Goal: Complete application form

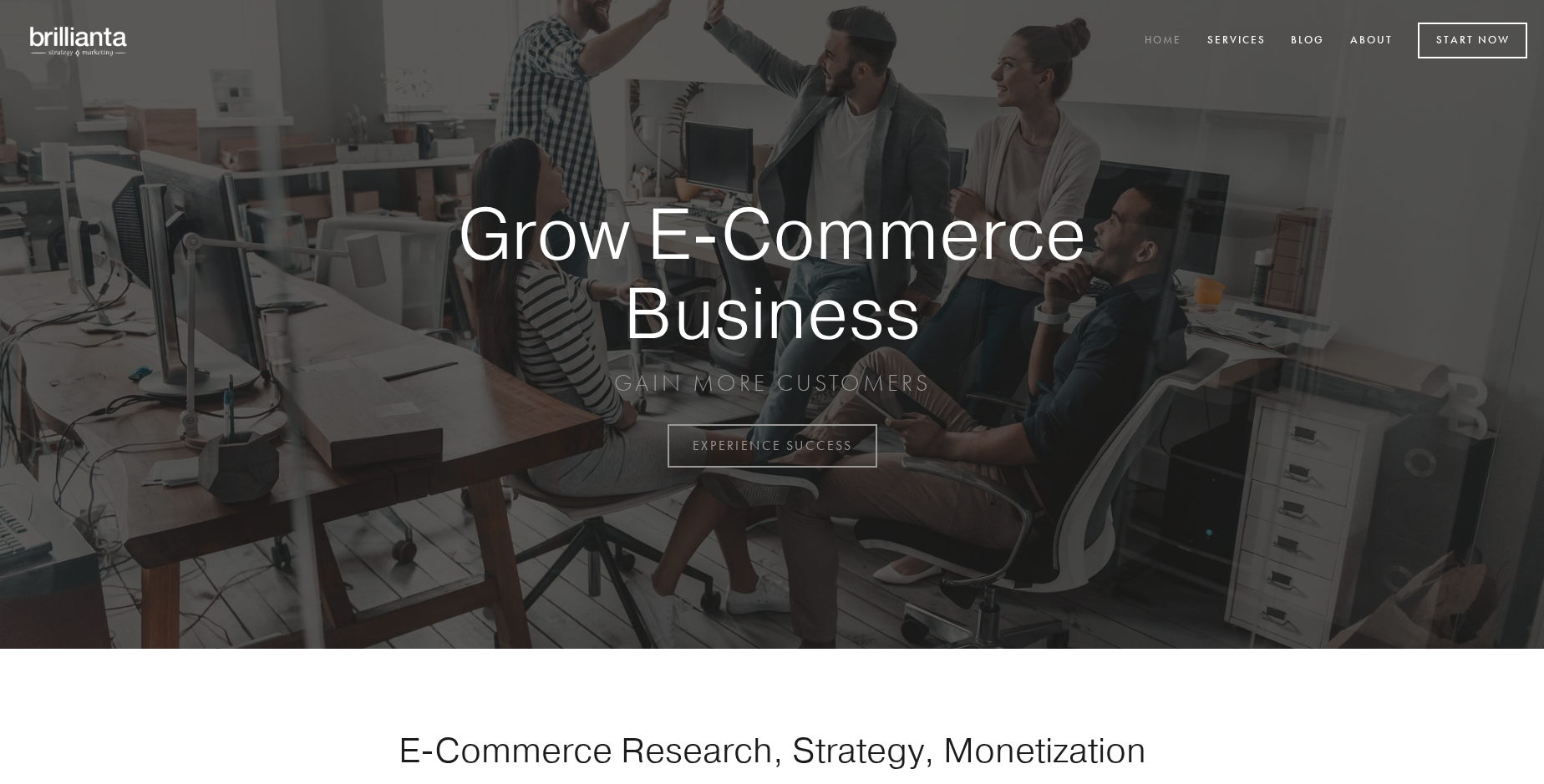
scroll to position [4376, 0]
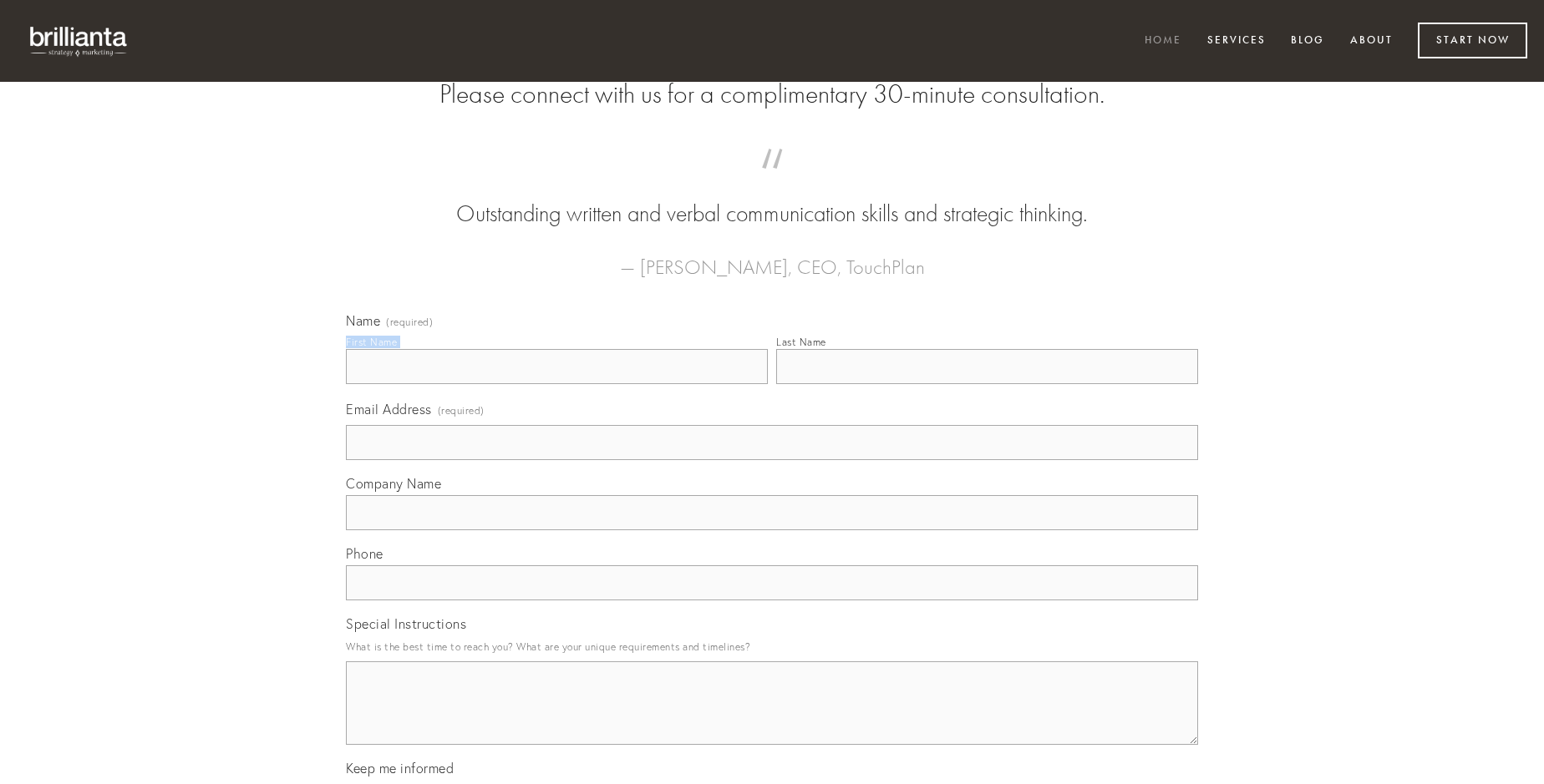
type input "[PERSON_NAME] V"
click at [987, 384] on input "Last Name" at bounding box center [987, 366] width 422 height 35
type input "[PERSON_NAME] V"
click at [772, 460] on input "Email Address (required)" at bounding box center [772, 442] width 852 height 35
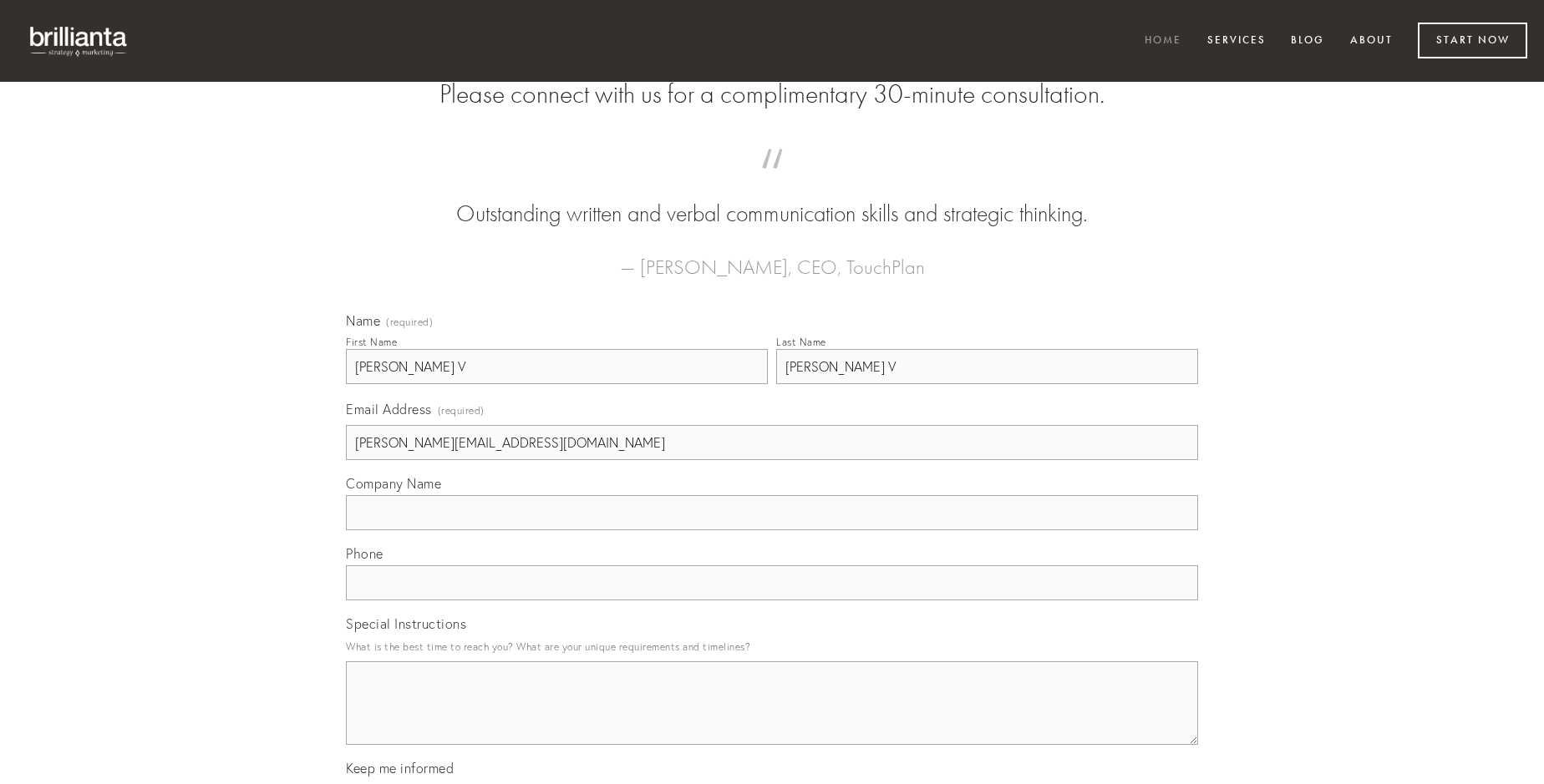
type input "[PERSON_NAME][EMAIL_ADDRESS][DOMAIN_NAME]"
click at [772, 530] on input "Company Name" at bounding box center [772, 512] width 852 height 35
type input "distinctio"
click at [772, 600] on input "text" at bounding box center [772, 583] width 852 height 35
click at [772, 718] on textarea "Special Instructions" at bounding box center [772, 702] width 852 height 83
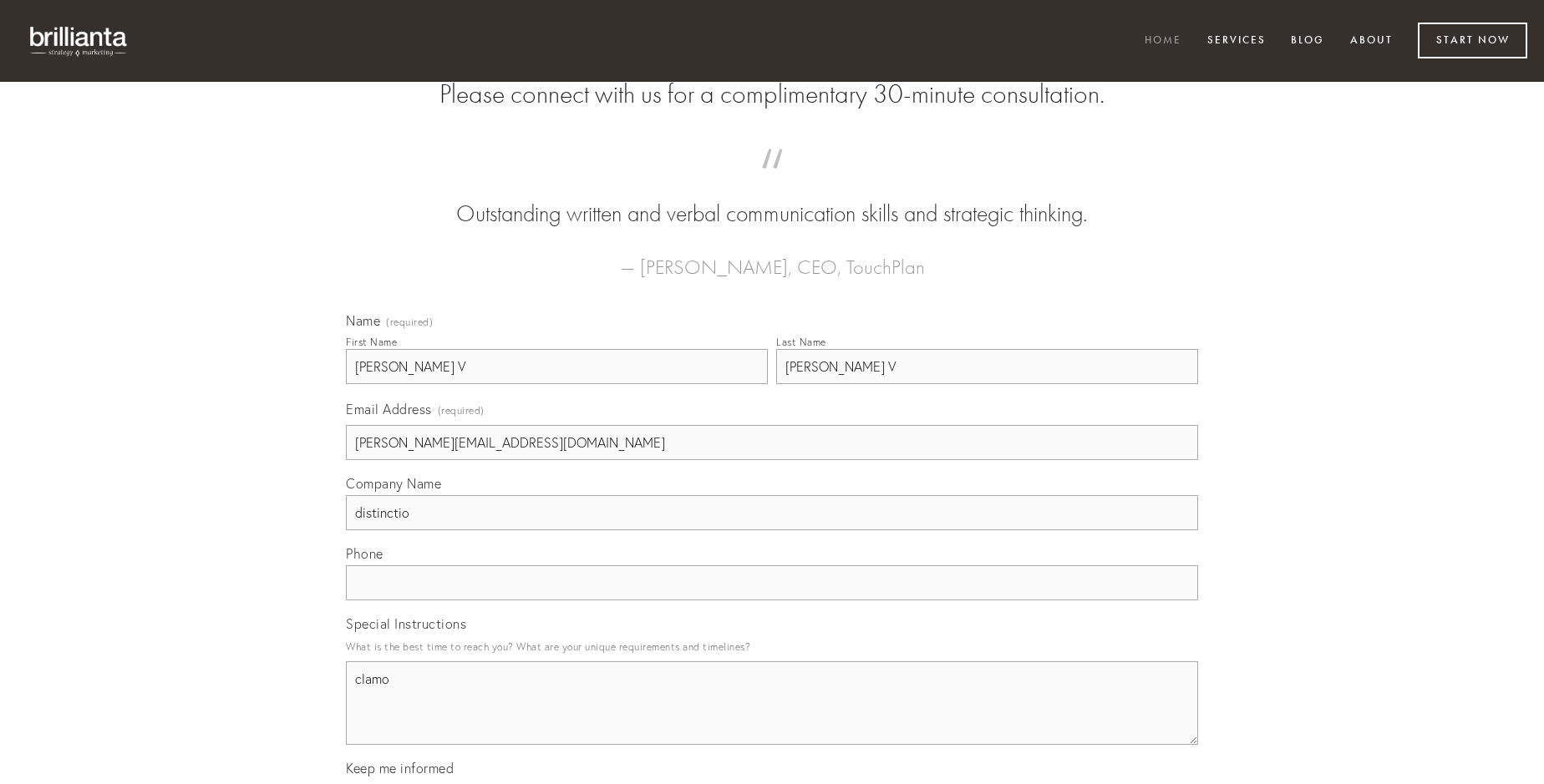
type textarea "clamo"
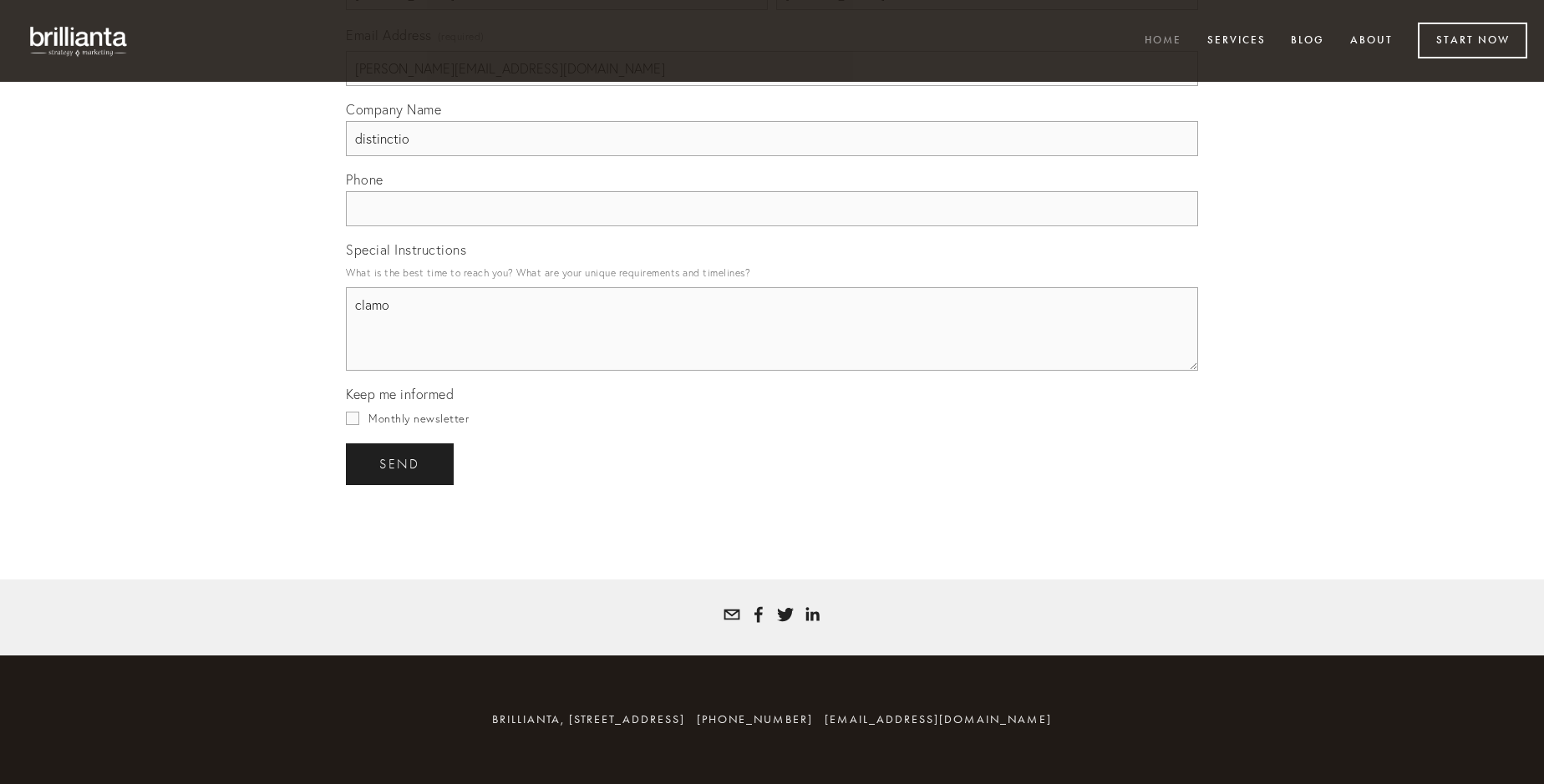
click at [401, 463] on span "send" at bounding box center [400, 464] width 41 height 15
